Goal: Task Accomplishment & Management: Use online tool/utility

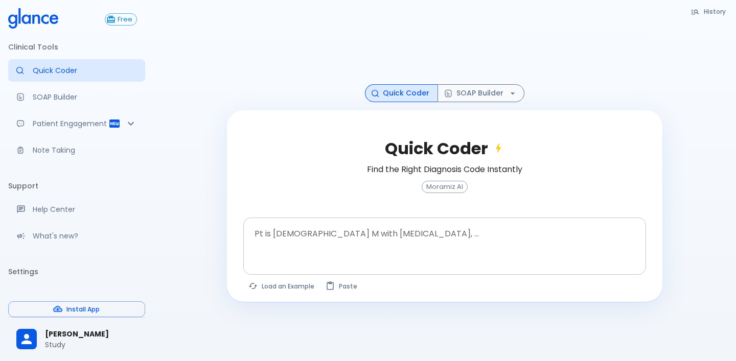
click at [343, 226] on textarea at bounding box center [444, 238] width 388 height 32
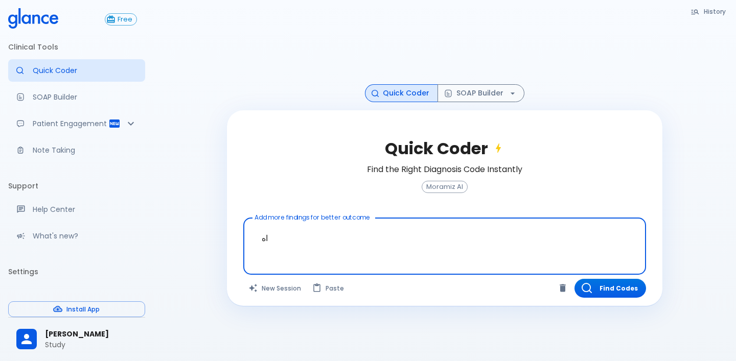
type textarea "ا"
type textarea "h"
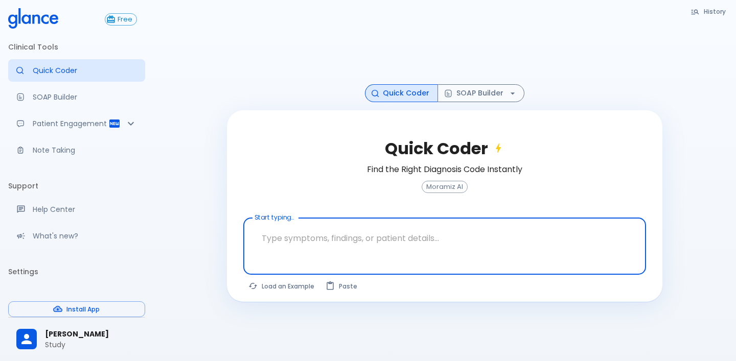
scroll to position [25, 0]
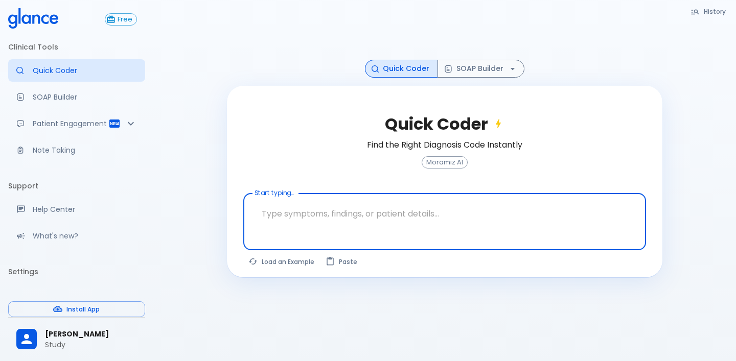
click at [297, 224] on textarea at bounding box center [444, 214] width 388 height 32
click at [281, 228] on textarea at bounding box center [444, 214] width 388 height 32
click at [279, 267] on button "Load an Example" at bounding box center [281, 261] width 77 height 15
type textarea "30F, weight loss, [MEDICAL_DATA], [MEDICAL_DATA], HR 121, [MEDICAL_DATA], TSH u…"
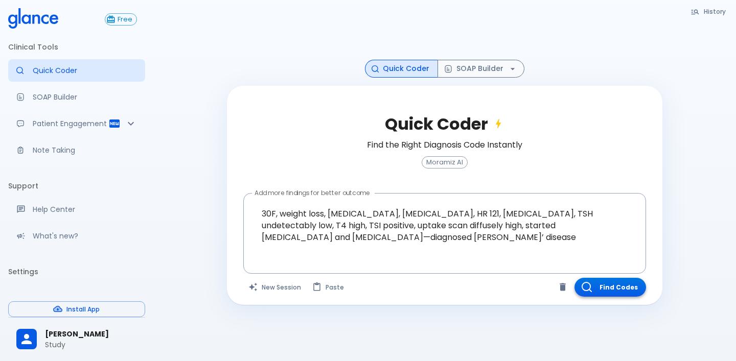
click at [602, 285] on button "Find Codes" at bounding box center [610, 287] width 72 height 19
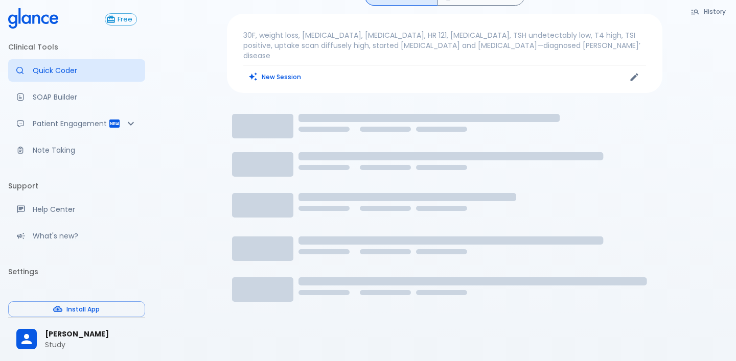
scroll to position [0, 0]
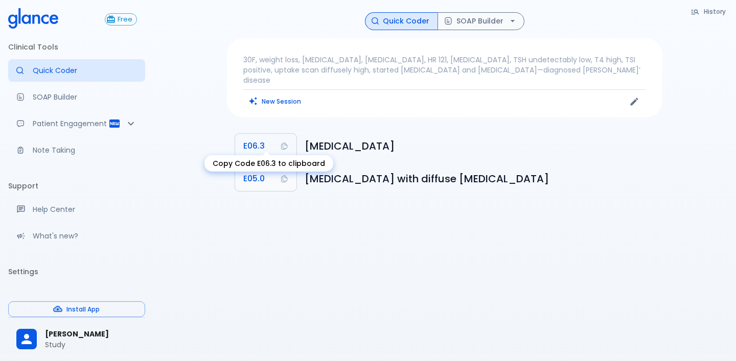
click at [286, 142] on icon "Copy Code E06.3 to clipboard" at bounding box center [284, 146] width 8 height 8
click at [514, 18] on icon "button" at bounding box center [512, 21] width 10 height 10
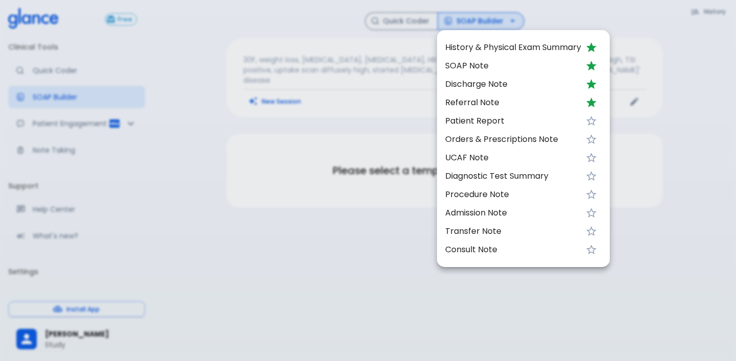
click at [493, 69] on span "SOAP Note" at bounding box center [513, 66] width 136 height 12
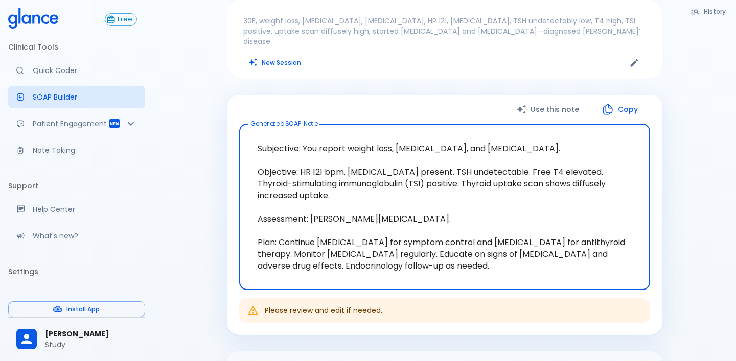
scroll to position [42, 0]
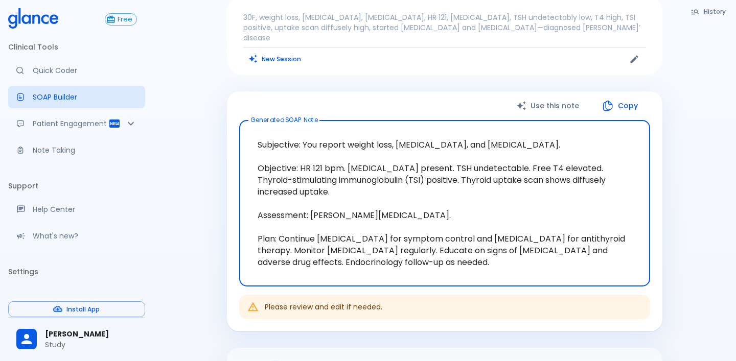
click at [499, 143] on textarea "Subjective: You report weight loss, [MEDICAL_DATA], and [MEDICAL_DATA]. Objecti…" at bounding box center [444, 204] width 397 height 150
click at [528, 164] on textarea "Subjective: You report weight loss, [MEDICAL_DATA], and [MEDICAL_DATA]. Objecti…" at bounding box center [444, 204] width 397 height 150
click at [380, 178] on textarea "Subjective: You report weight loss, [MEDICAL_DATA], and [MEDICAL_DATA]. Objecti…" at bounding box center [444, 204] width 397 height 150
type textarea "Subjective: You report weight loss, [MEDICAL_DATA], and [MEDICAL_DATA]. Objecti…"
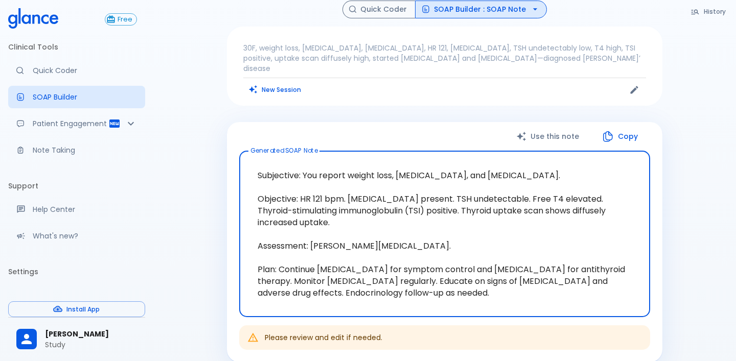
scroll to position [0, 0]
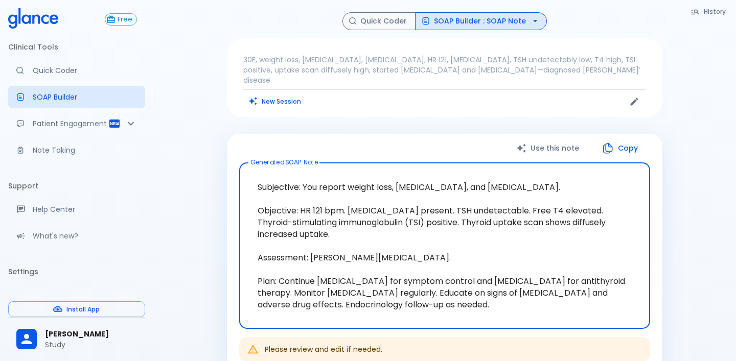
click at [505, 27] on button "SOAP Builder : SOAP Note" at bounding box center [481, 21] width 132 height 18
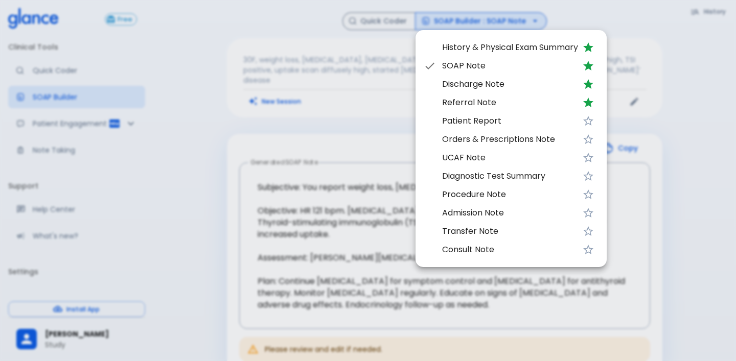
click at [479, 83] on span "Discharge Note" at bounding box center [510, 84] width 136 height 12
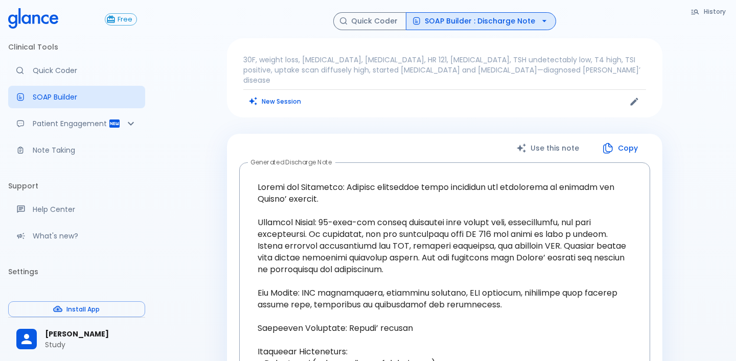
click at [472, 20] on button "SOAP Builder : Discharge Note" at bounding box center [481, 21] width 150 height 18
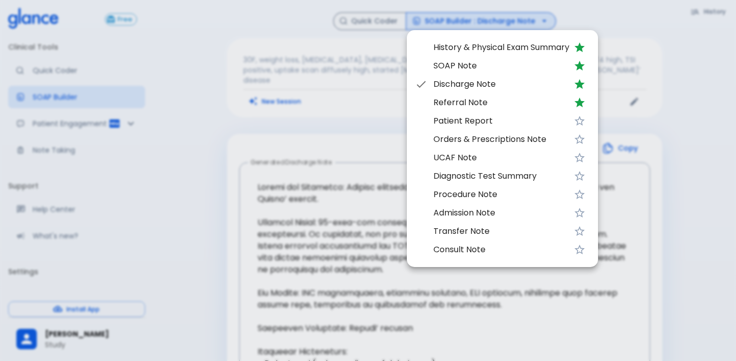
click at [460, 121] on span "Patient Report" at bounding box center [501, 121] width 136 height 12
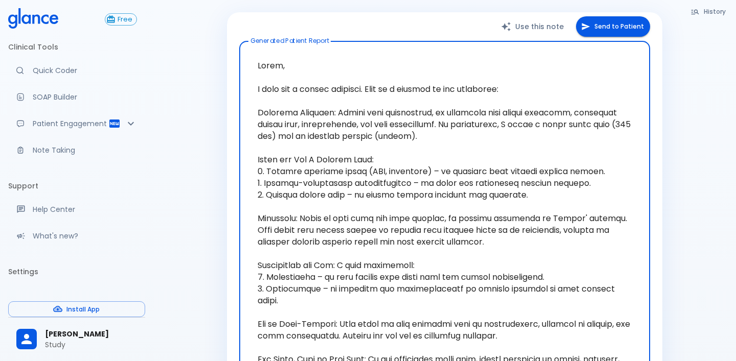
scroll to position [100, 0]
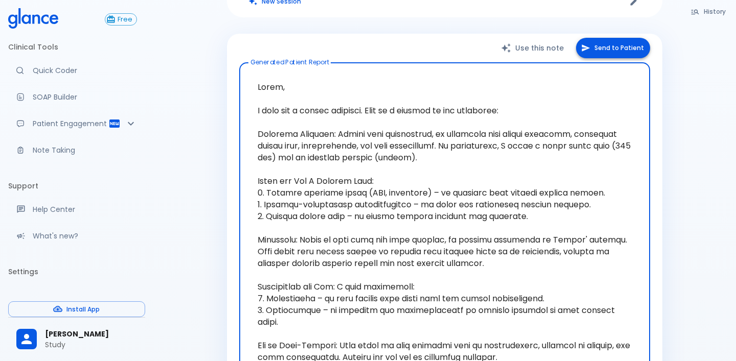
click at [607, 39] on button "Send to Patient" at bounding box center [613, 48] width 74 height 21
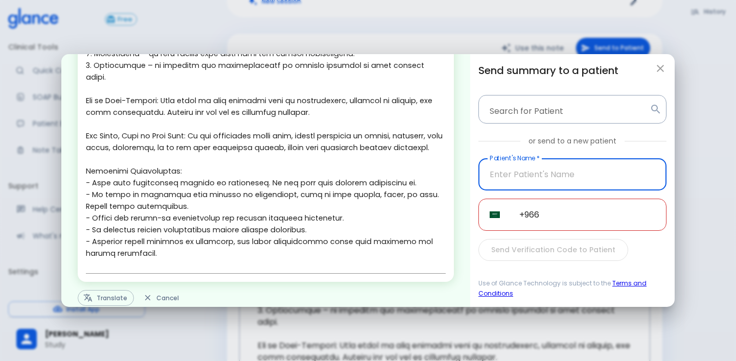
scroll to position [270, 0]
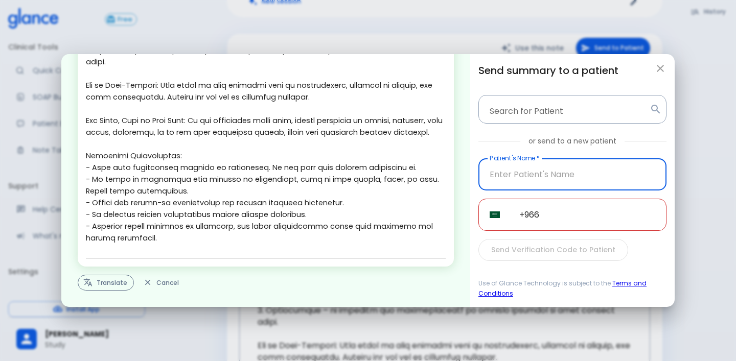
click at [126, 280] on button "Translate" at bounding box center [106, 283] width 56 height 16
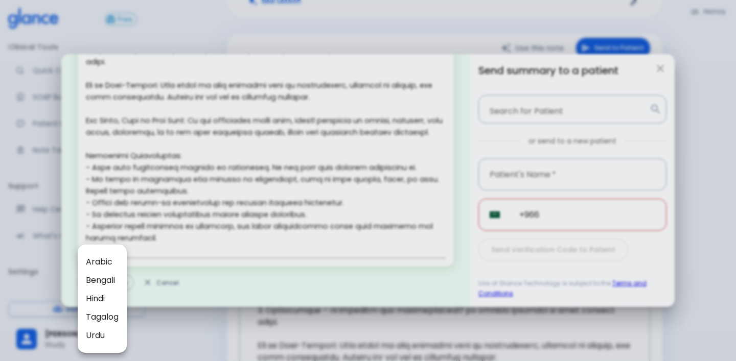
click at [110, 266] on span "Arabic" at bounding box center [102, 262] width 33 height 12
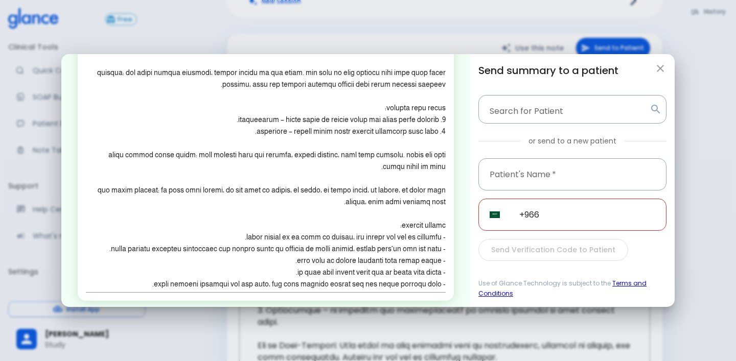
scroll to position [199, 0]
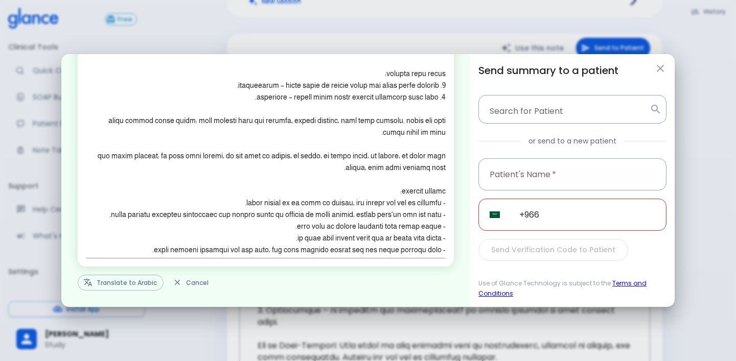
click at [582, 211] on input "+966" at bounding box center [587, 215] width 158 height 32
click at [659, 73] on icon "button" at bounding box center [660, 68] width 12 height 12
type textarea "Lorem, I dolo sit a consec adipisci. Elit se d eiusmod te inc utlaboree: Dolore…"
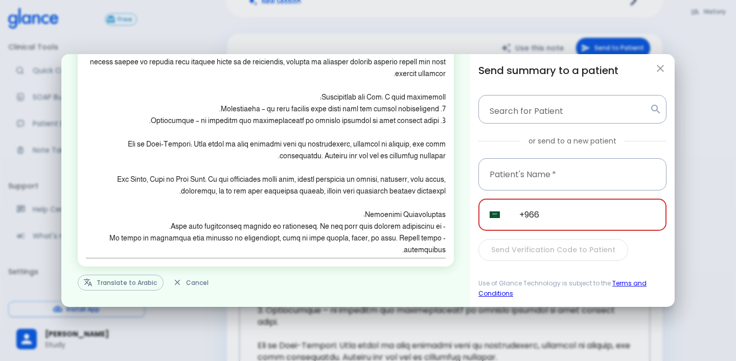
scroll to position [270, 0]
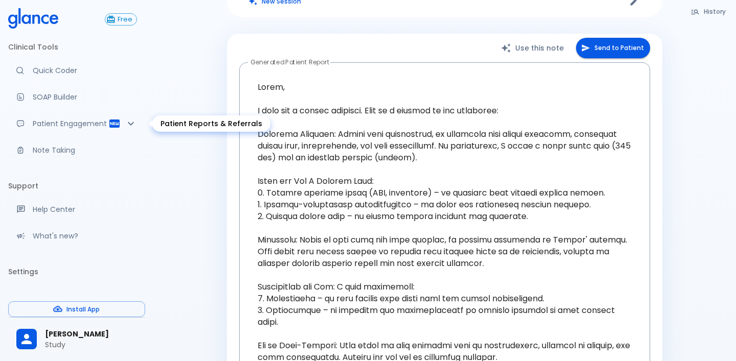
click at [86, 126] on p "Patient Engagement" at bounding box center [71, 124] width 76 height 10
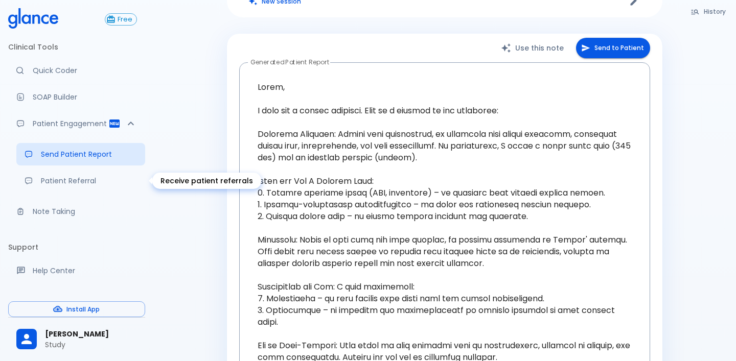
click at [68, 178] on p "Patient Referral" at bounding box center [89, 181] width 96 height 10
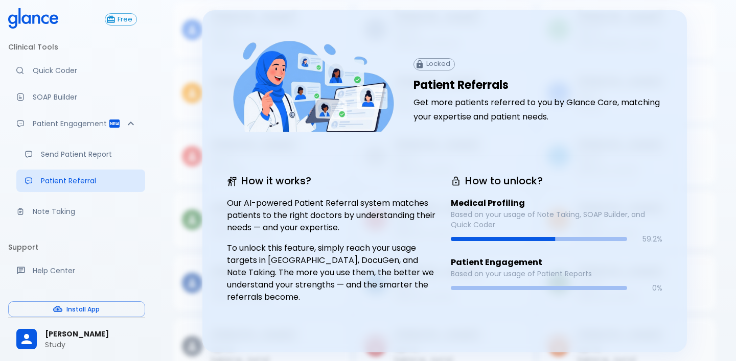
scroll to position [68, 0]
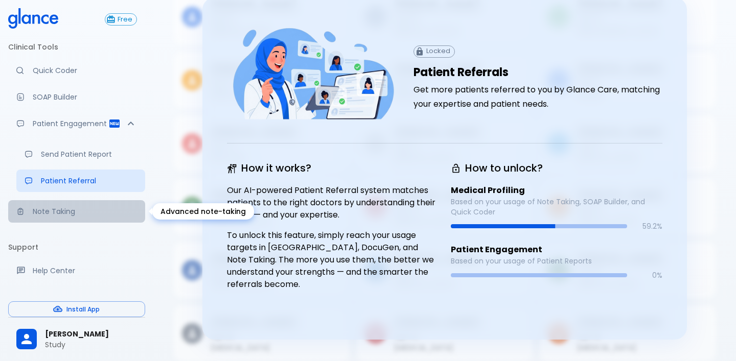
click at [83, 222] on link "Note Taking" at bounding box center [76, 211] width 137 height 22
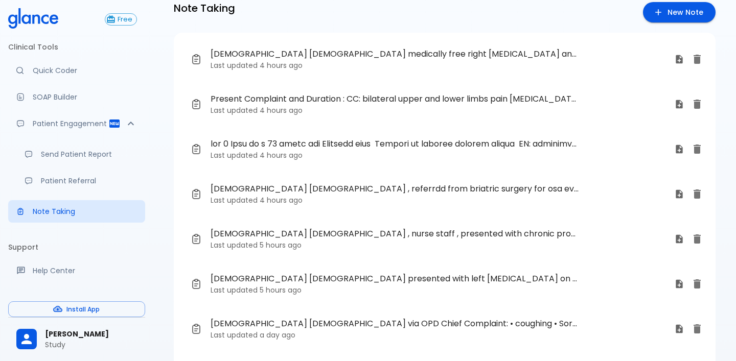
click at [455, 101] on span "Present Complaint and Duration : CC: bilateral upper and lower limbs pain [MEDI…" at bounding box center [395, 99] width 368 height 12
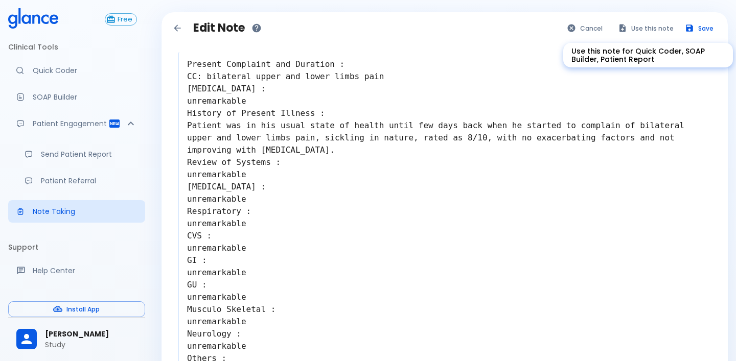
click at [633, 31] on button "Use this note" at bounding box center [646, 28] width 67 height 15
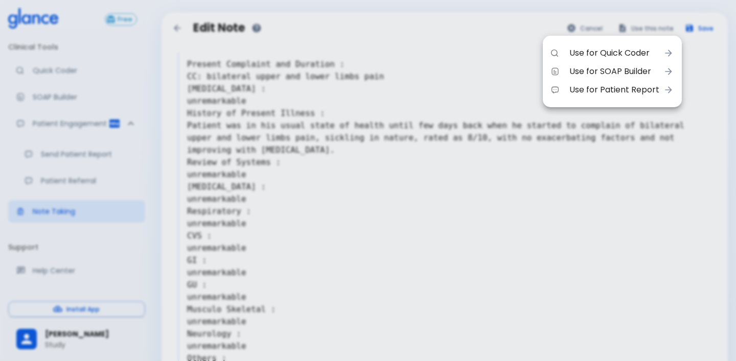
click at [615, 72] on span "Use for SOAP Builder" at bounding box center [614, 71] width 90 height 12
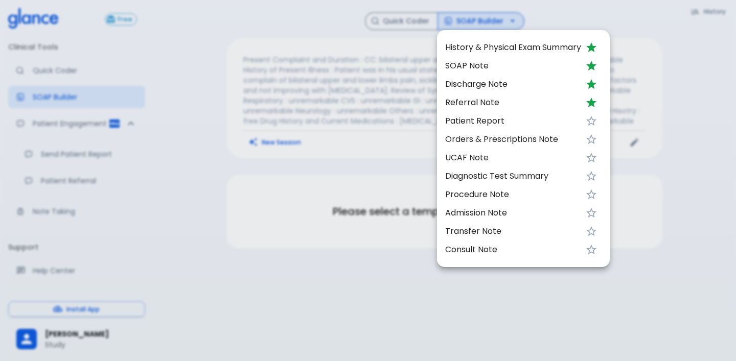
click at [541, 68] on span "SOAP Note" at bounding box center [513, 66] width 136 height 12
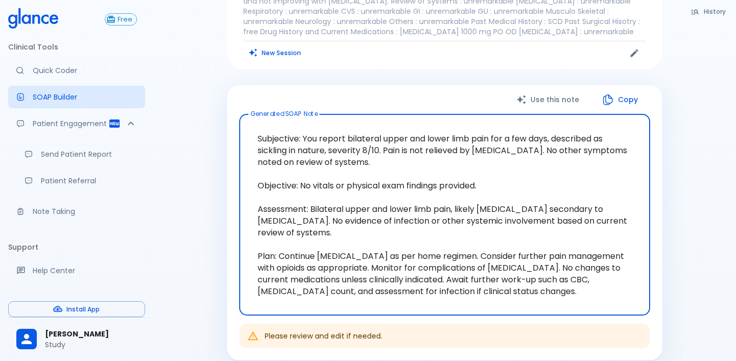
scroll to position [92, 0]
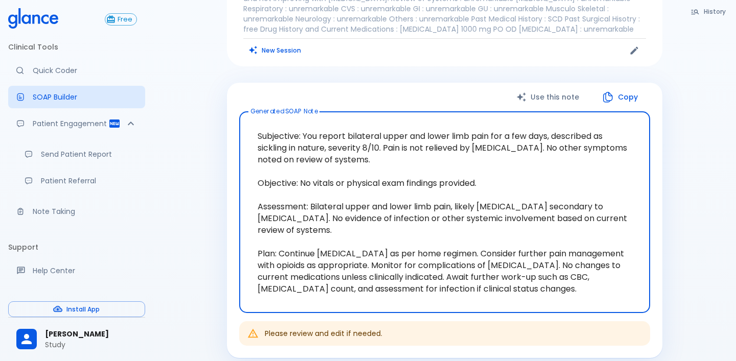
click at [560, 100] on button "Use this note" at bounding box center [548, 97] width 85 height 21
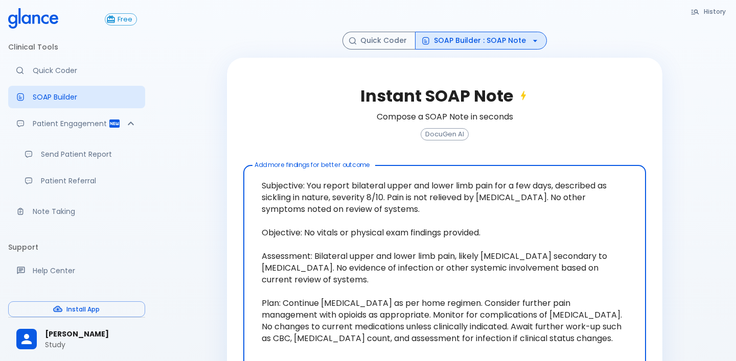
scroll to position [51, 0]
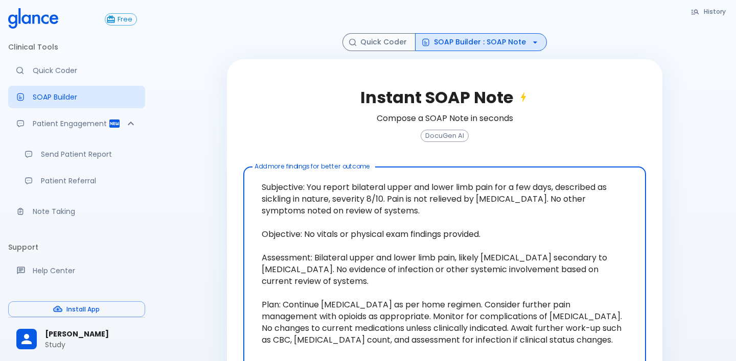
click at [516, 43] on button "SOAP Builder : SOAP Note" at bounding box center [481, 42] width 132 height 18
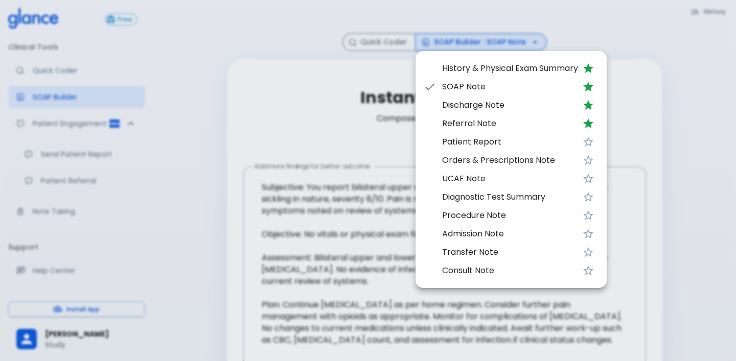
click at [482, 164] on span "Orders & Prescriptions Note" at bounding box center [510, 160] width 136 height 12
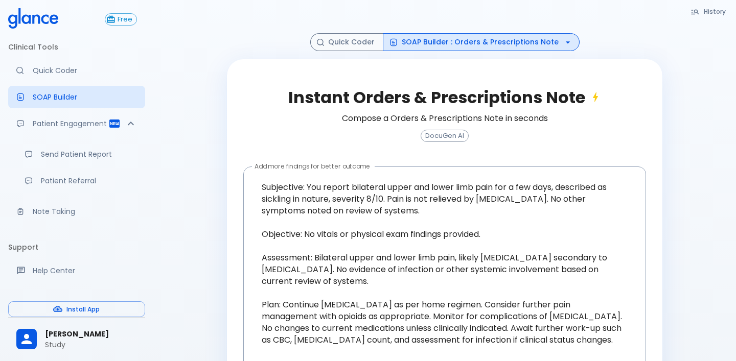
scroll to position [110, 0]
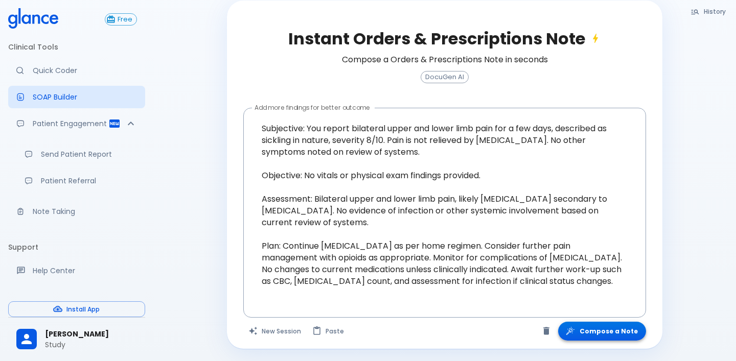
click at [599, 329] on button "Compose a Note" at bounding box center [602, 331] width 88 height 19
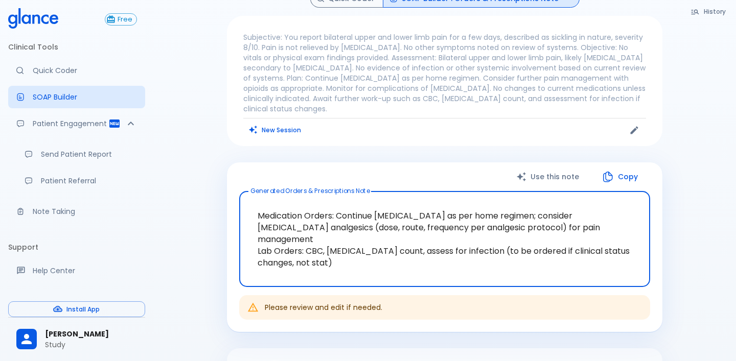
scroll to position [0, 0]
